Goal: Transaction & Acquisition: Purchase product/service

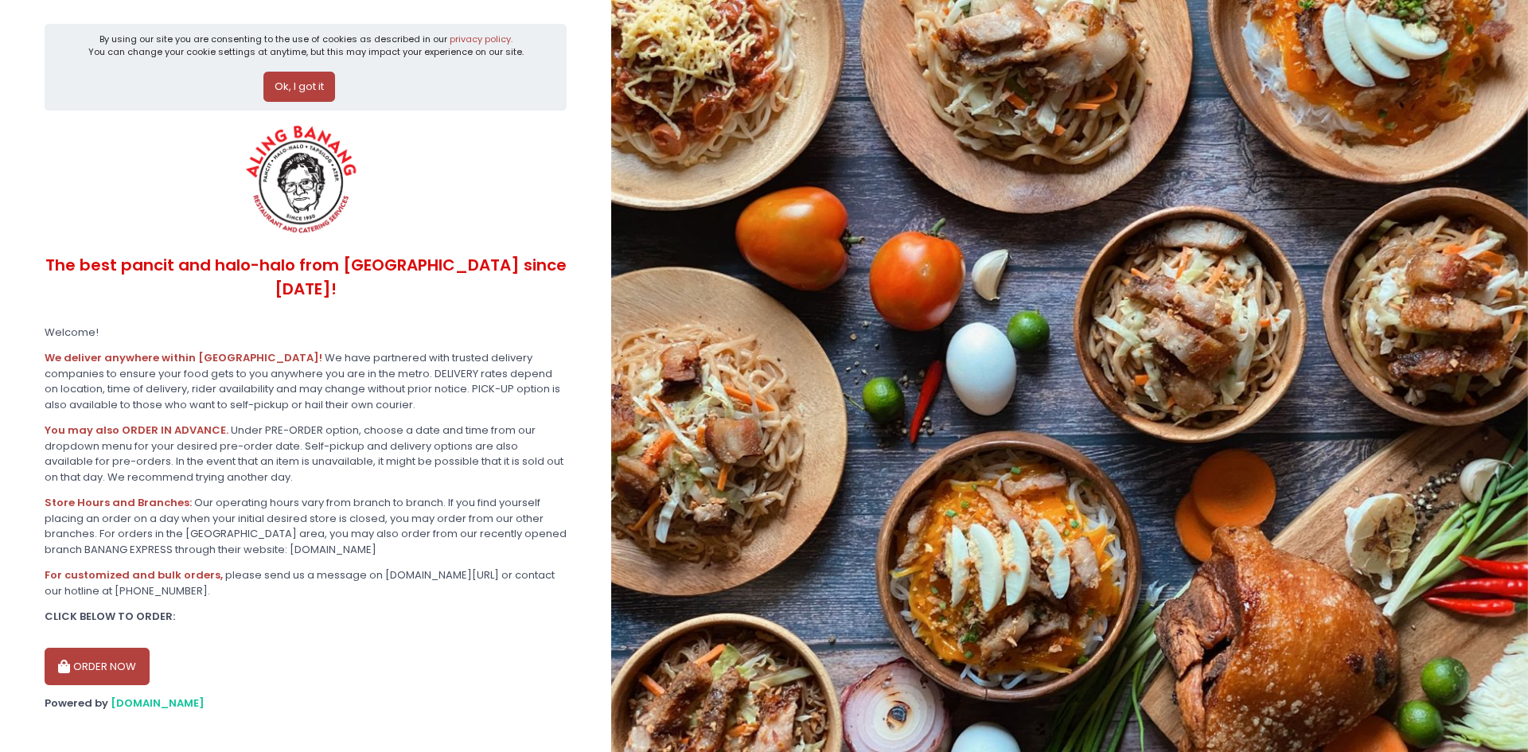
click at [115, 648] on button "ORDER NOW" at bounding box center [97, 667] width 105 height 38
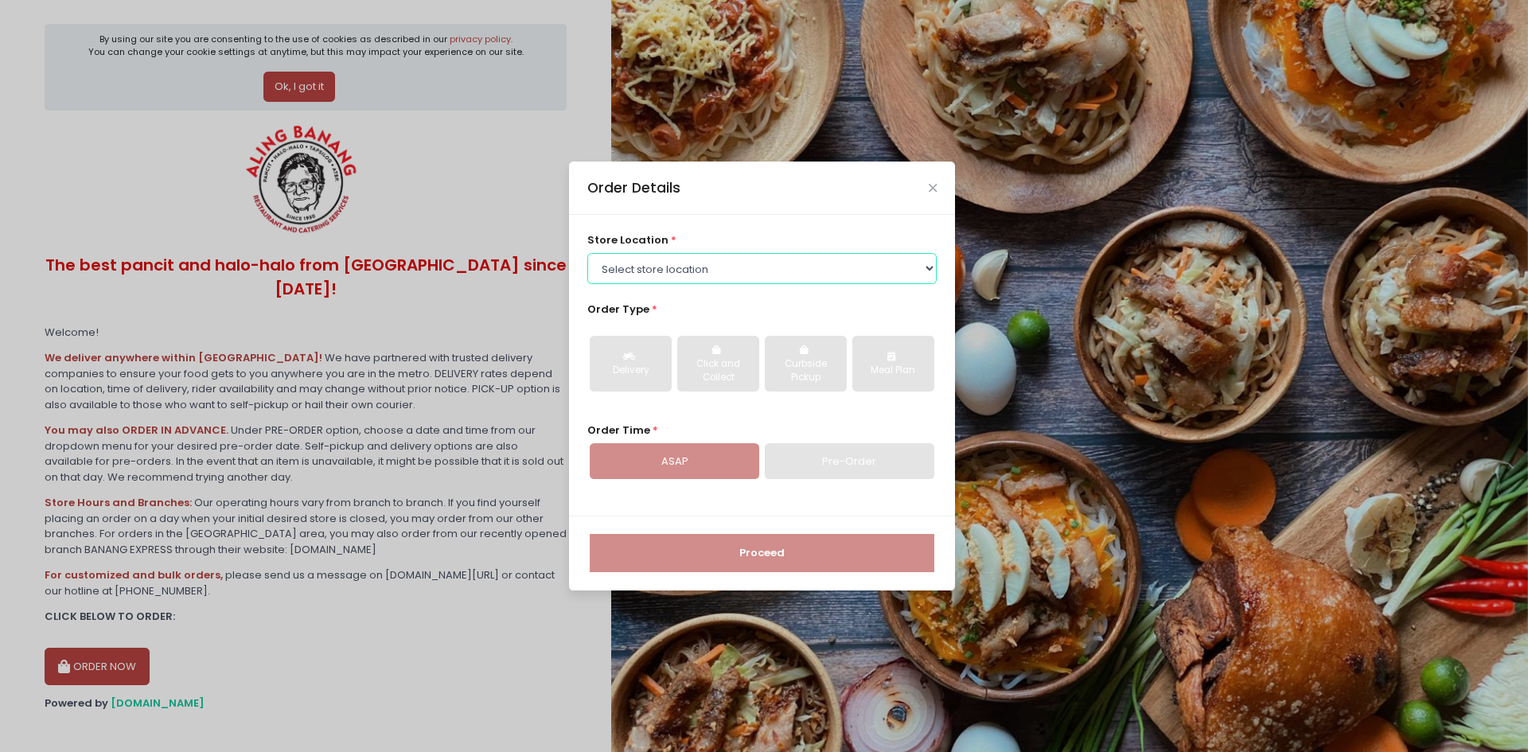
click at [894, 269] on select "Select store location ALING [GEOGRAPHIC_DATA] - [GEOGRAPHIC_DATA] [GEOGRAPHIC_D…" at bounding box center [762, 268] width 350 height 30
select select "614aec22e4942a4c99b403a1"
click at [587, 253] on select "Select store location ALING [GEOGRAPHIC_DATA] - [GEOGRAPHIC_DATA] [GEOGRAPHIC_D…" at bounding box center [762, 268] width 350 height 30
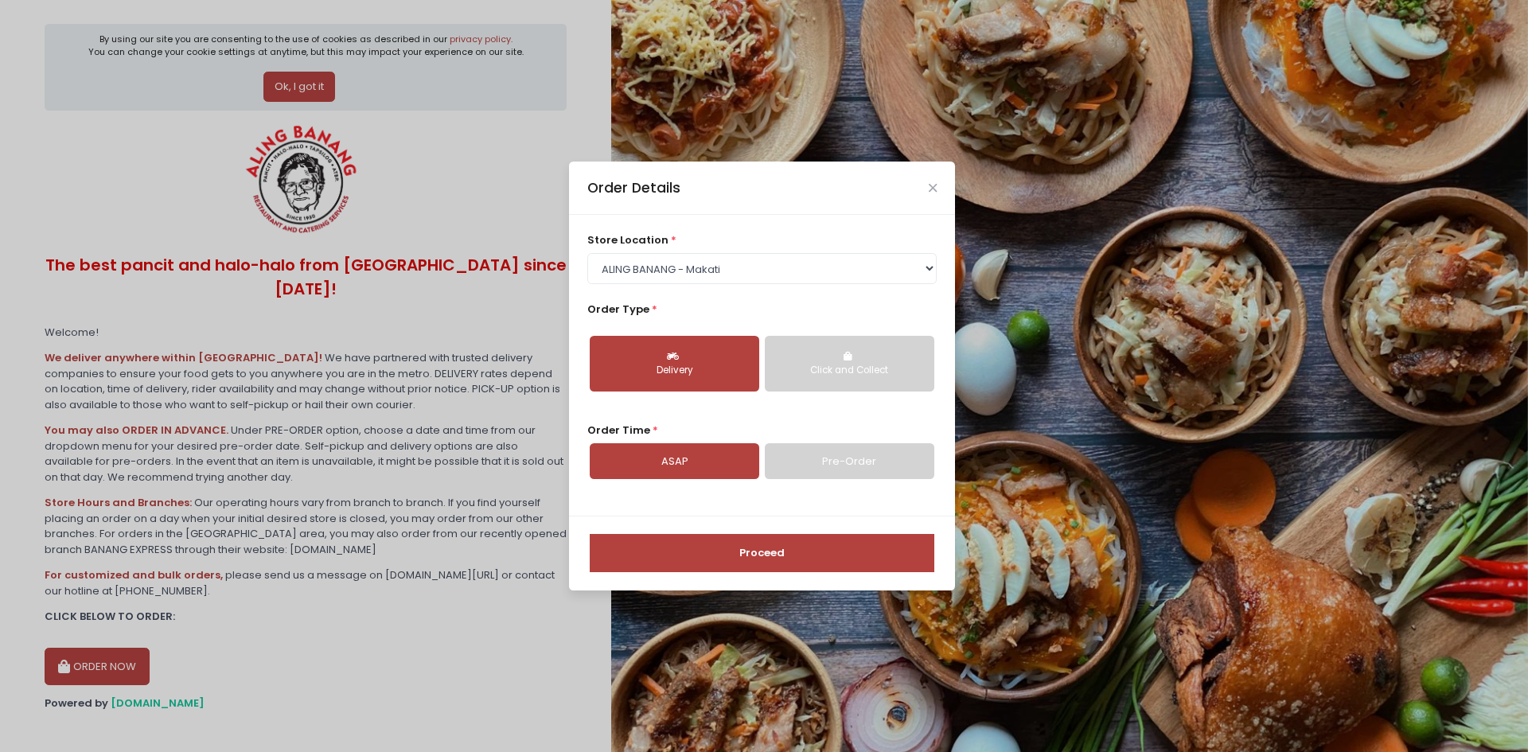
click at [670, 367] on div "Delivery" at bounding box center [674, 371] width 147 height 14
click at [856, 461] on link "Pre-Order" at bounding box center [850, 461] width 170 height 37
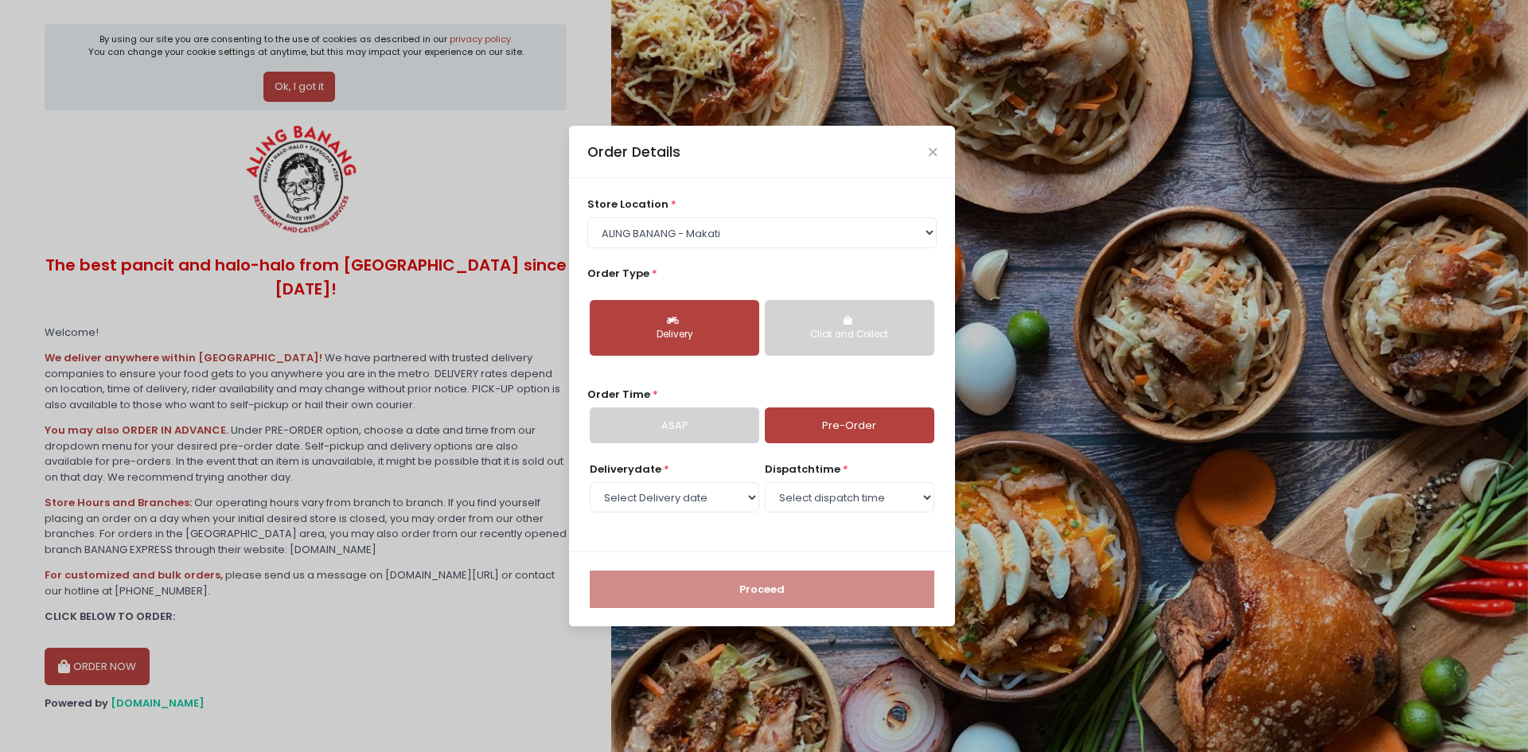
select select "[DATE]"
click at [831, 503] on select "Select dispatch time 03:00 PM - 03:30 PM 03:30 PM - 04:00 PM 04:00 PM - 04:30 P…" at bounding box center [850, 497] width 170 height 30
select select "15:00"
click at [765, 482] on select "Select dispatch time 03:00 PM - 03:30 PM 03:30 PM - 04:00 PM 04:00 PM - 04:30 P…" at bounding box center [850, 497] width 170 height 30
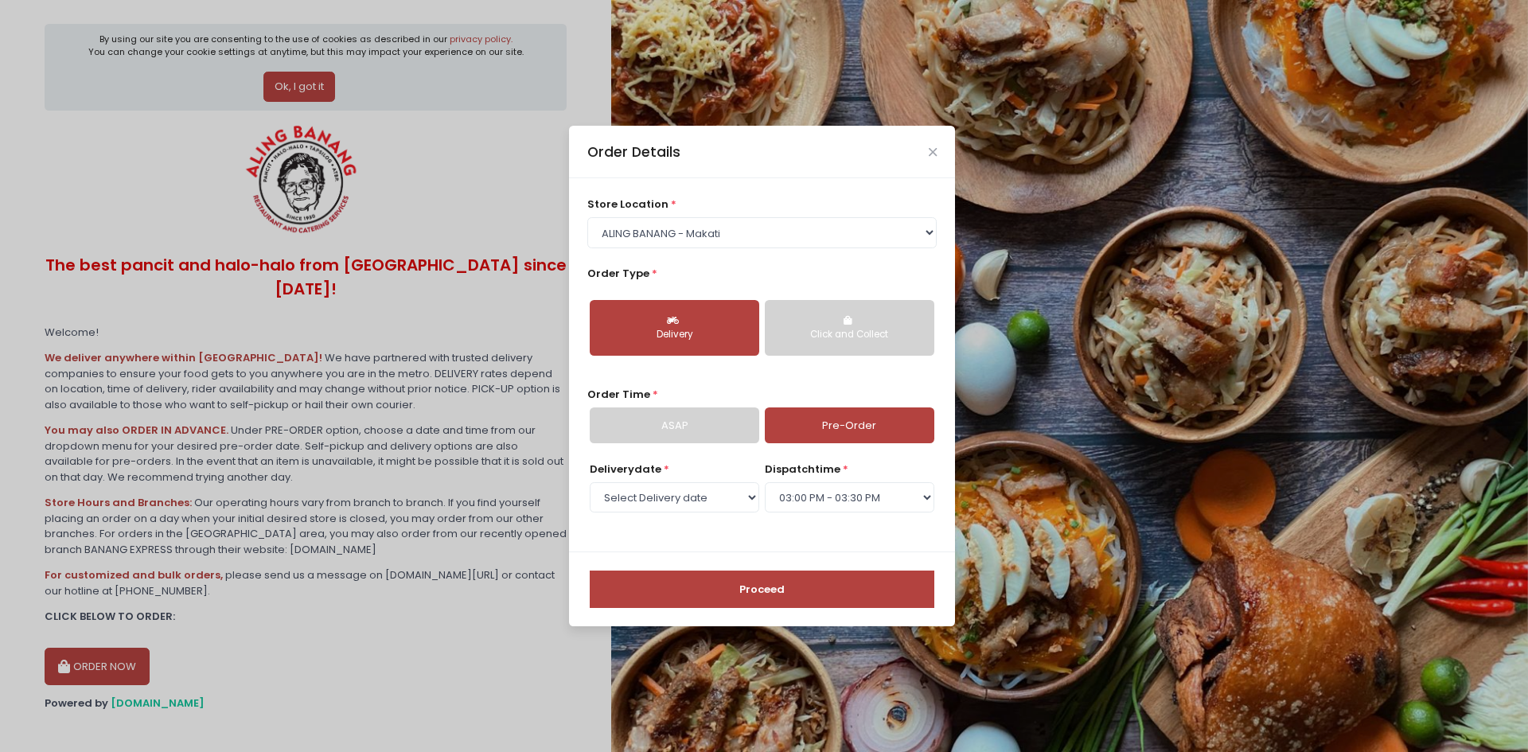
click at [810, 591] on button "Proceed" at bounding box center [762, 590] width 345 height 38
